Goal: Download file/media

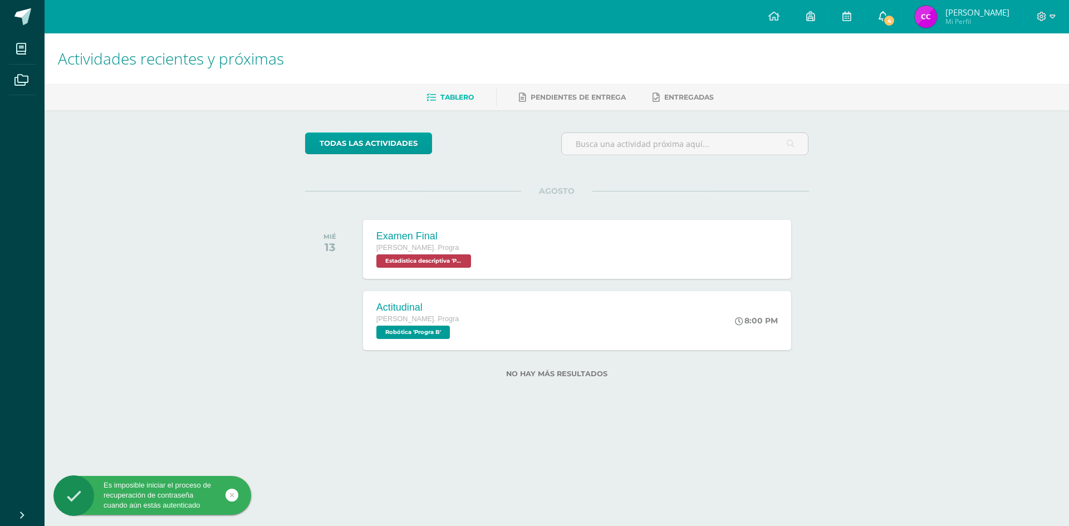
click at [887, 13] on icon at bounding box center [882, 16] width 9 height 10
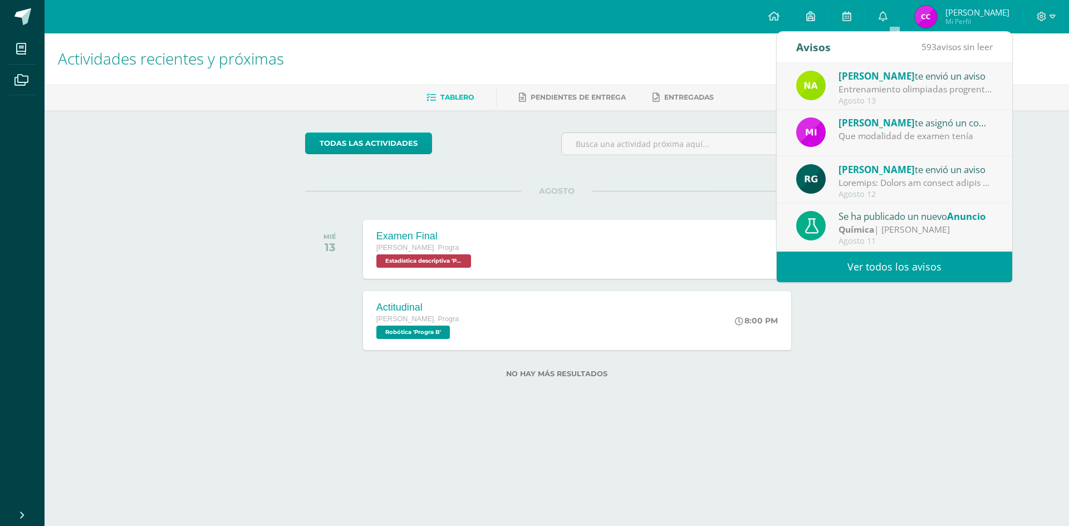
click at [873, 140] on div "Que modalidad de examen tenía" at bounding box center [915, 136] width 155 height 13
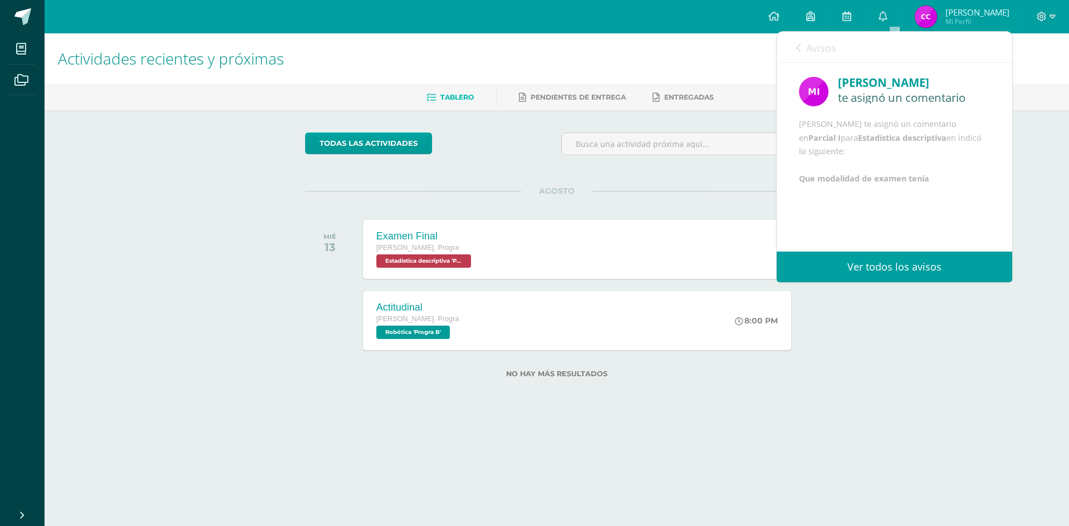
click at [854, 82] on div "[PERSON_NAME]" at bounding box center [914, 82] width 152 height 17
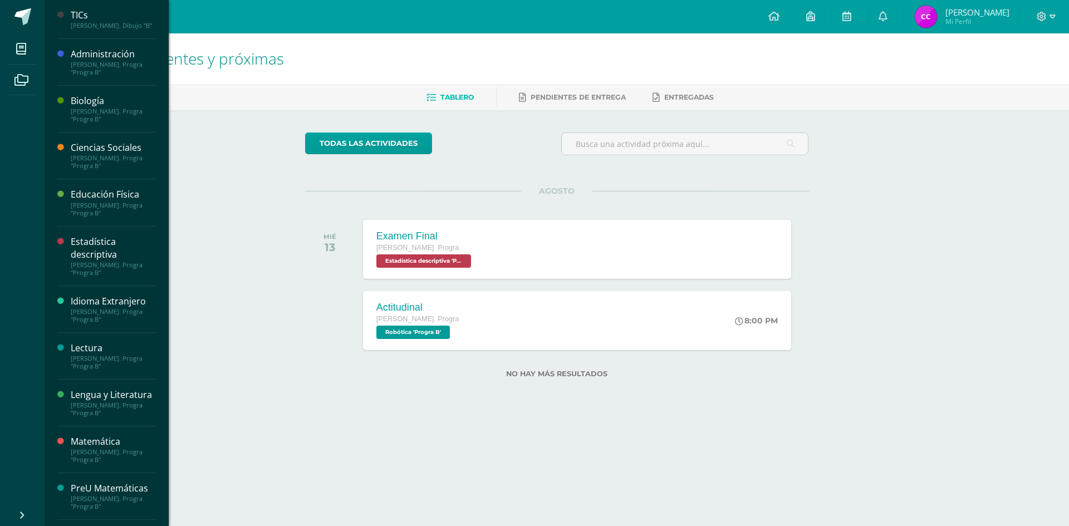
click at [89, 253] on div "Estadística descriptiva" at bounding box center [113, 248] width 85 height 26
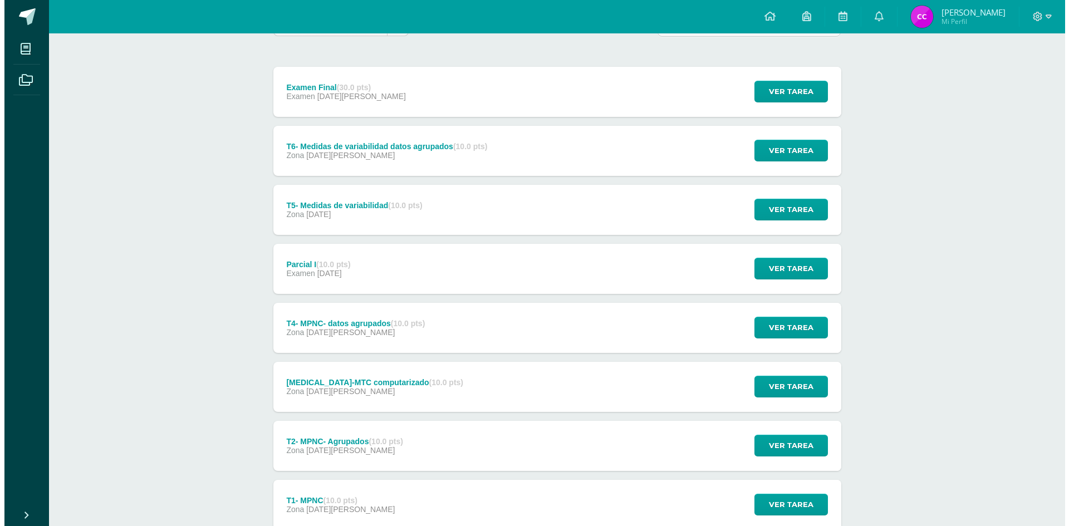
scroll to position [91, 0]
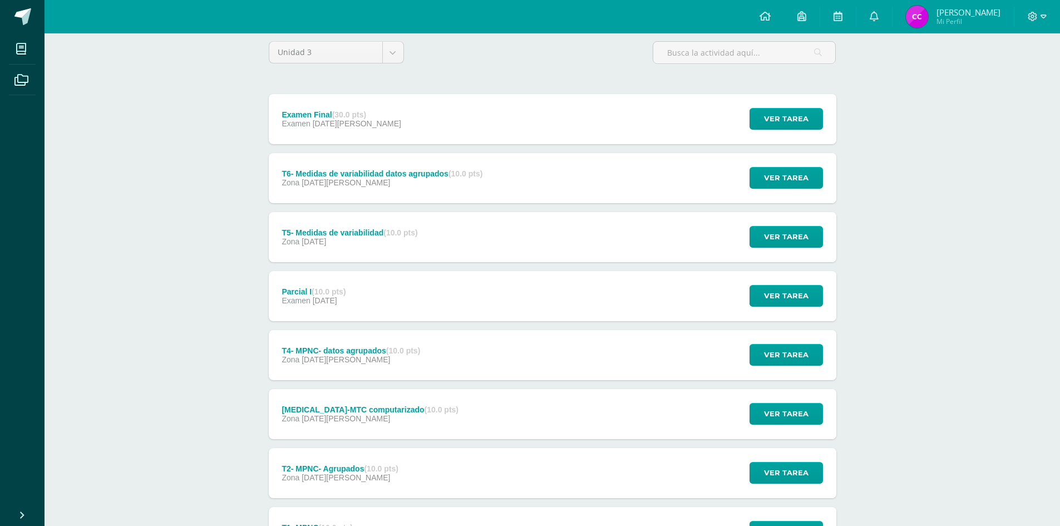
click at [377, 299] on div "Parcial I (10.0 pts) Examen [DATE] Ver tarea Parcial I Estadística descriptiva …" at bounding box center [553, 296] width 568 height 50
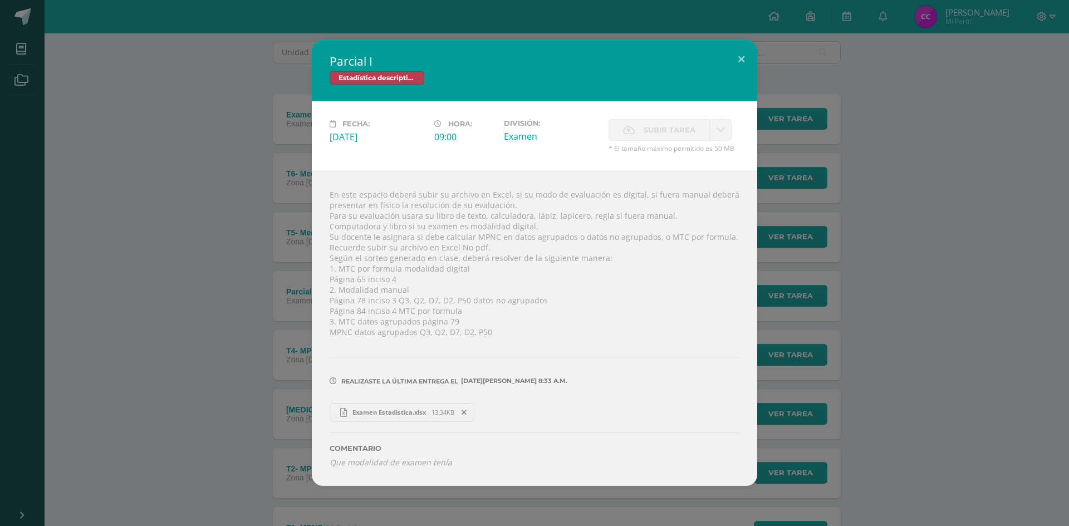
click at [418, 414] on span "Examen Estadistica.xlsx" at bounding box center [389, 412] width 85 height 8
